Goal: Book appointment/travel/reservation

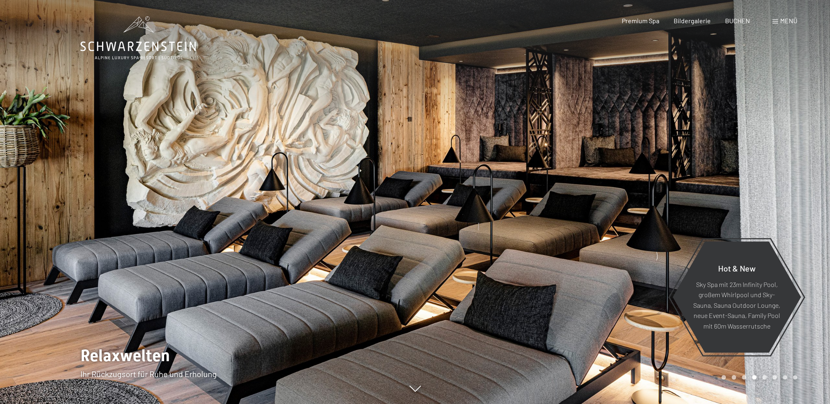
click at [645, 201] on div at bounding box center [622, 202] width 415 height 404
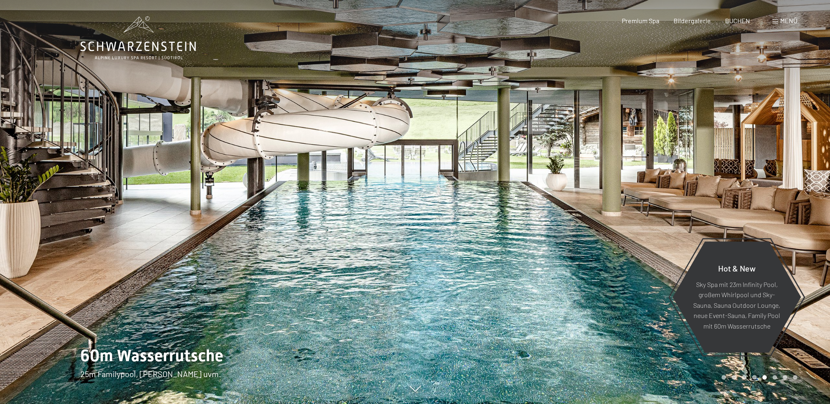
click at [691, 184] on div at bounding box center [622, 202] width 415 height 404
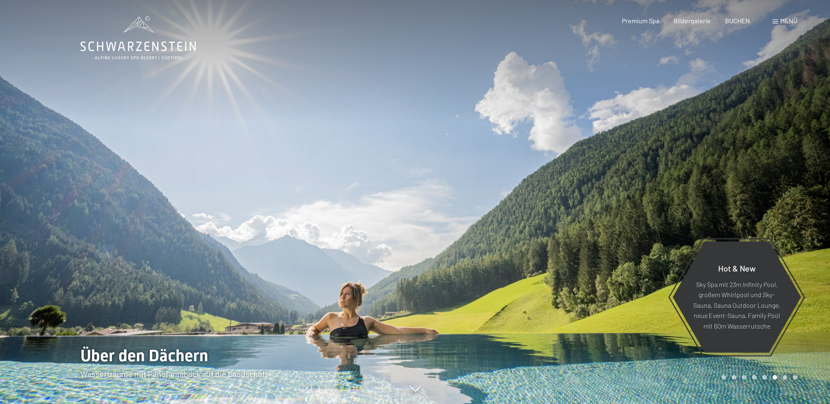
click at [691, 184] on div at bounding box center [622, 202] width 415 height 404
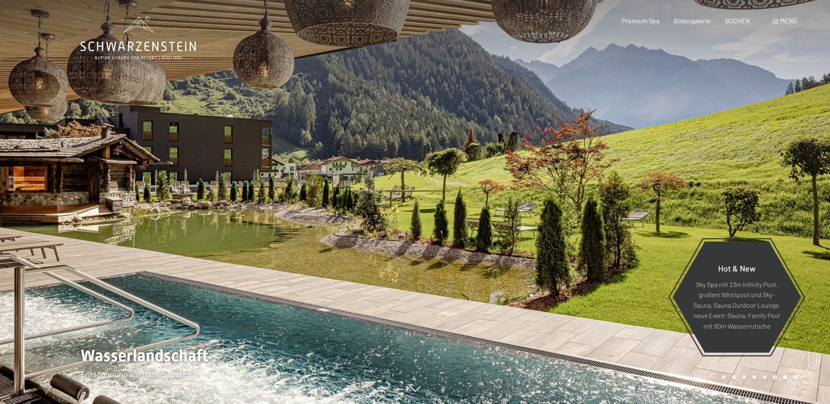
click at [691, 184] on div at bounding box center [622, 202] width 415 height 404
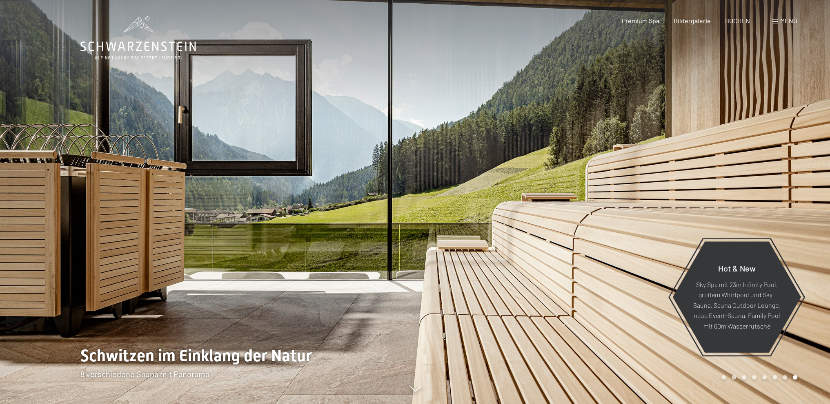
click at [691, 184] on div at bounding box center [622, 202] width 415 height 404
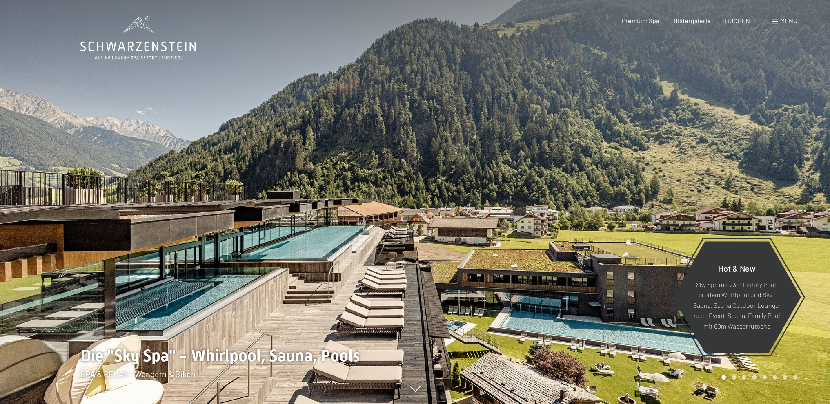
click at [691, 184] on div at bounding box center [622, 202] width 415 height 404
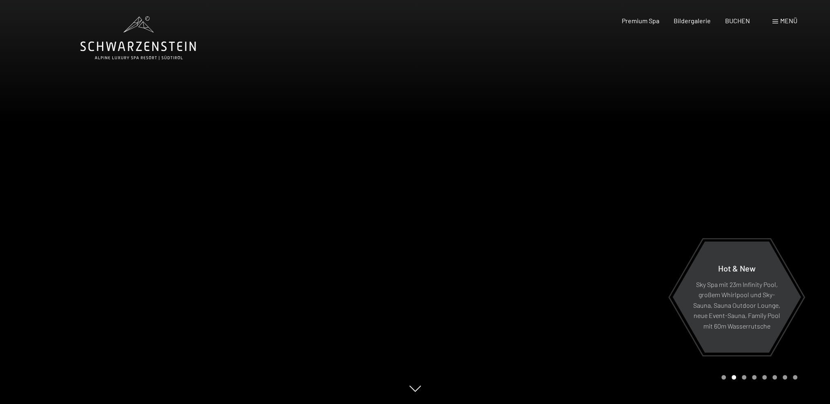
click at [691, 184] on div at bounding box center [622, 202] width 415 height 404
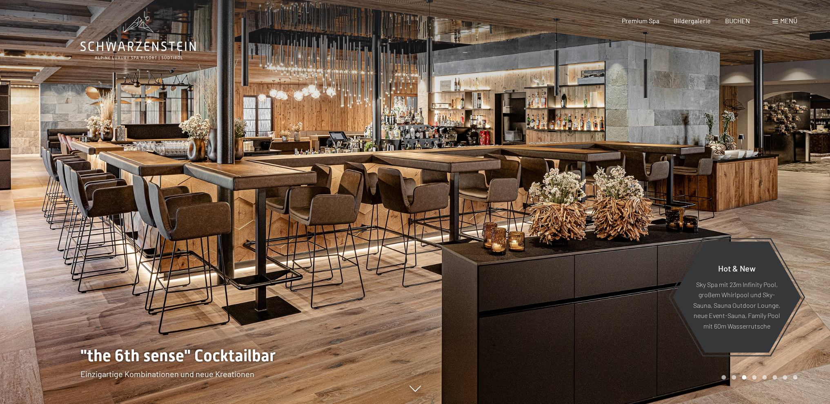
click at [691, 184] on div at bounding box center [622, 202] width 415 height 404
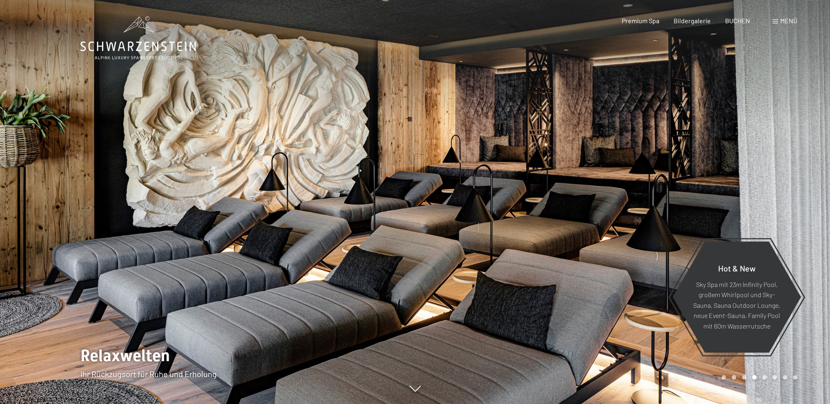
click at [691, 184] on div at bounding box center [622, 202] width 415 height 404
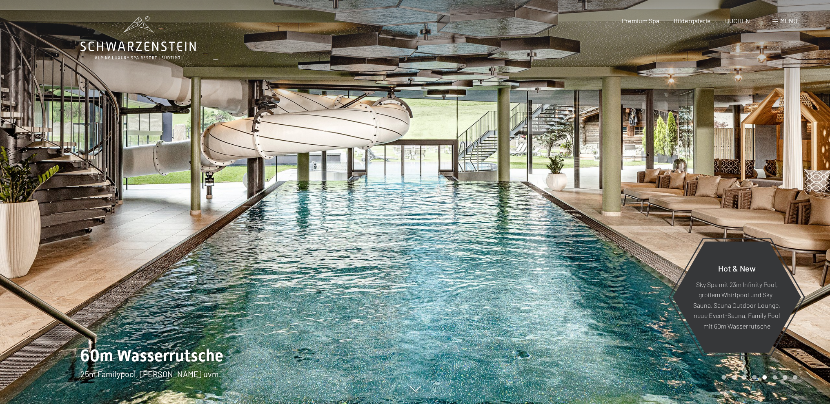
click at [691, 184] on div at bounding box center [622, 202] width 415 height 404
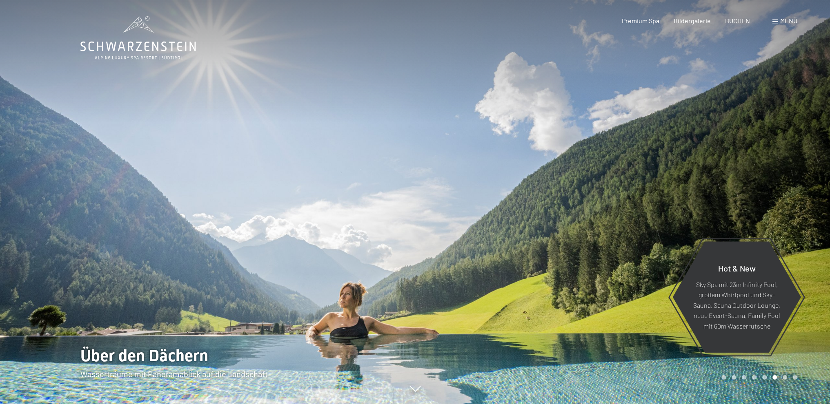
click at [780, 22] on span "Menü" at bounding box center [788, 21] width 17 height 8
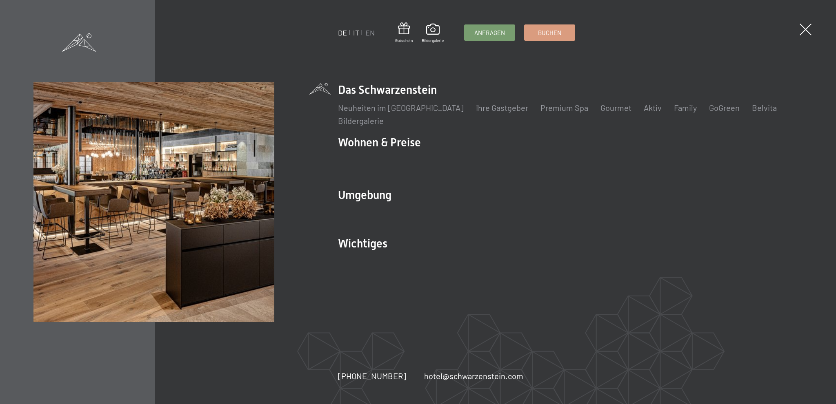
click at [356, 35] on link "IT" at bounding box center [356, 32] width 6 height 9
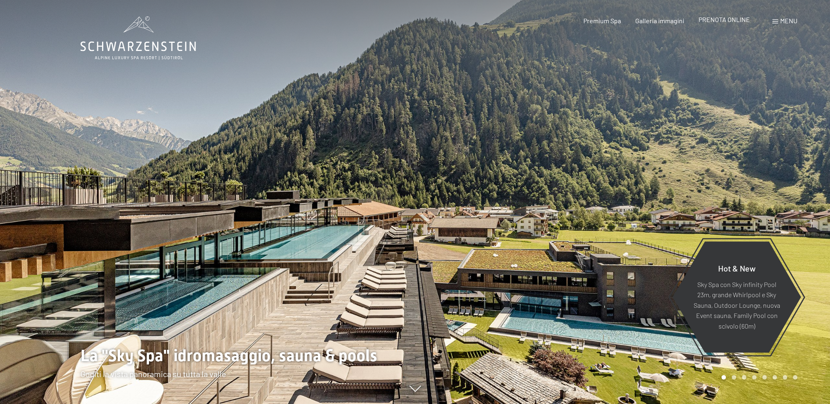
click at [729, 19] on span "PRENOTA ONLINE" at bounding box center [723, 20] width 51 height 8
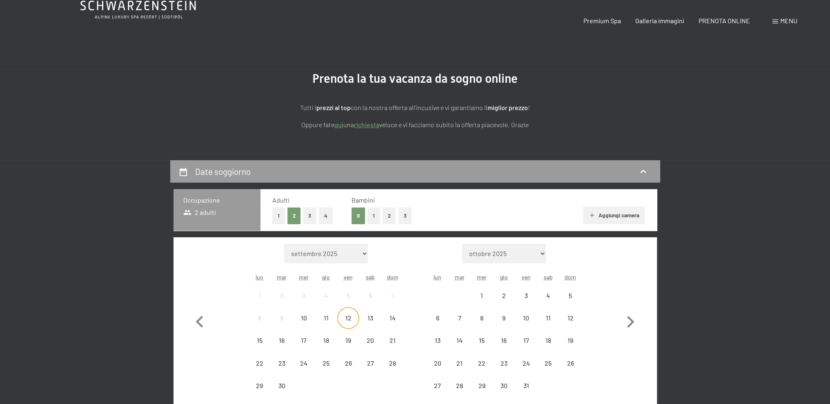
scroll to position [82, 0]
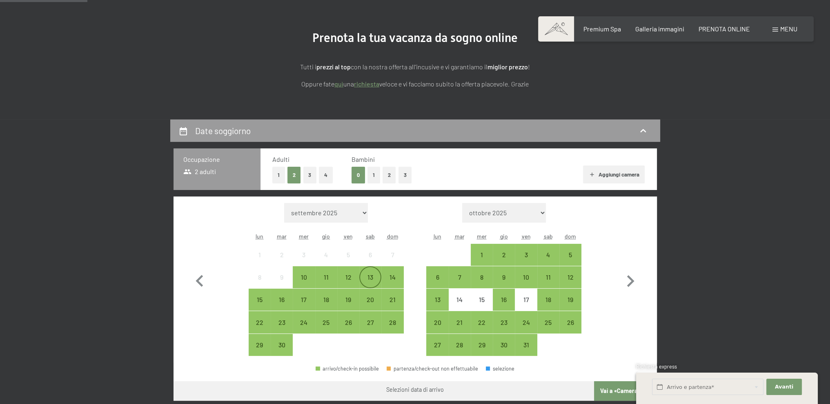
click at [371, 280] on div "13" at bounding box center [370, 284] width 20 height 20
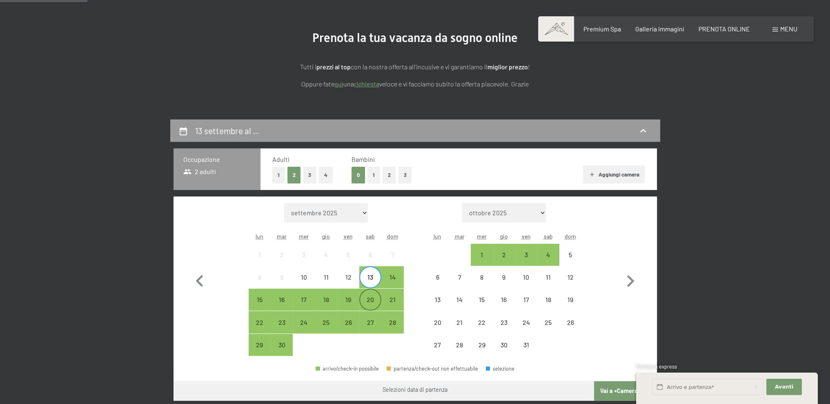
click at [367, 305] on div "20" at bounding box center [370, 307] width 20 height 20
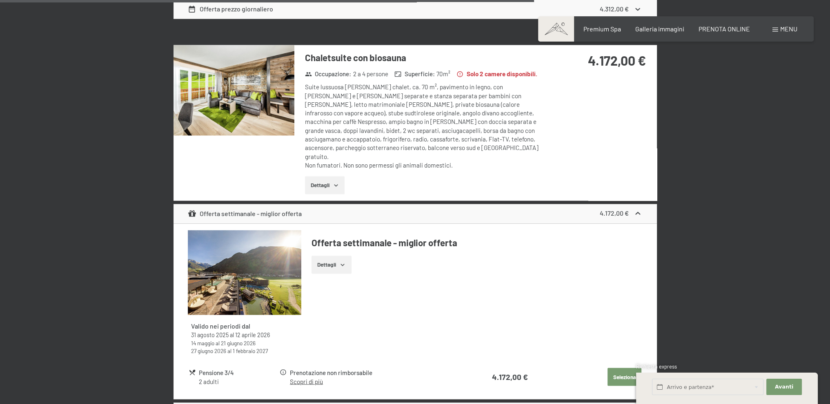
scroll to position [1633, 0]
